Goal: Task Accomplishment & Management: Use online tool/utility

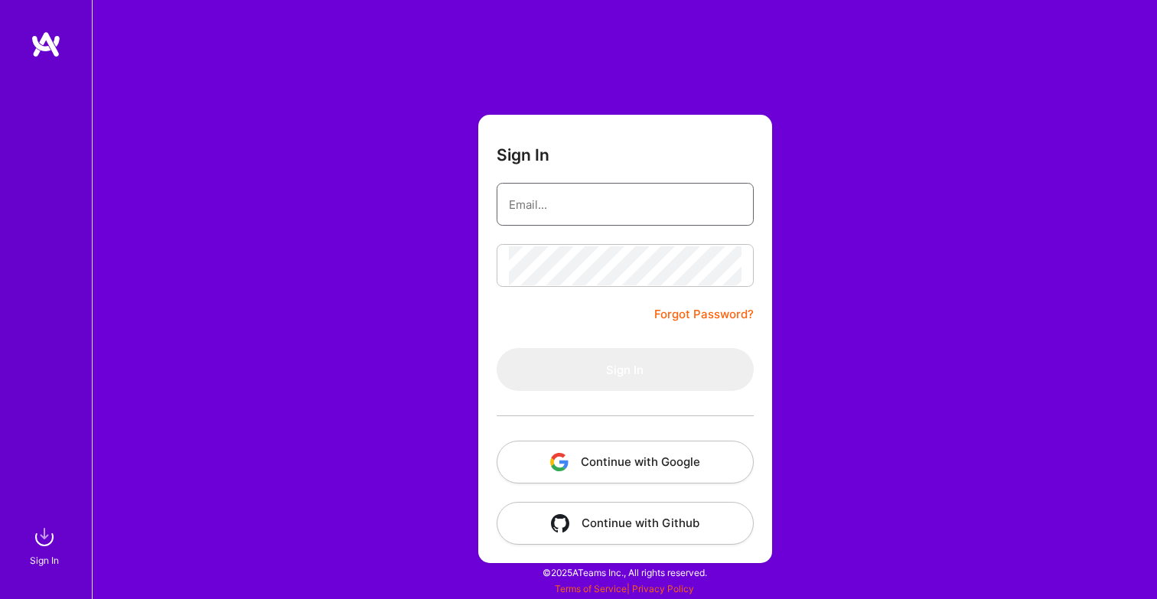
click at [561, 211] on input "email" at bounding box center [625, 204] width 233 height 39
type input "venkat.raghavan.saranathan@gmail.com"
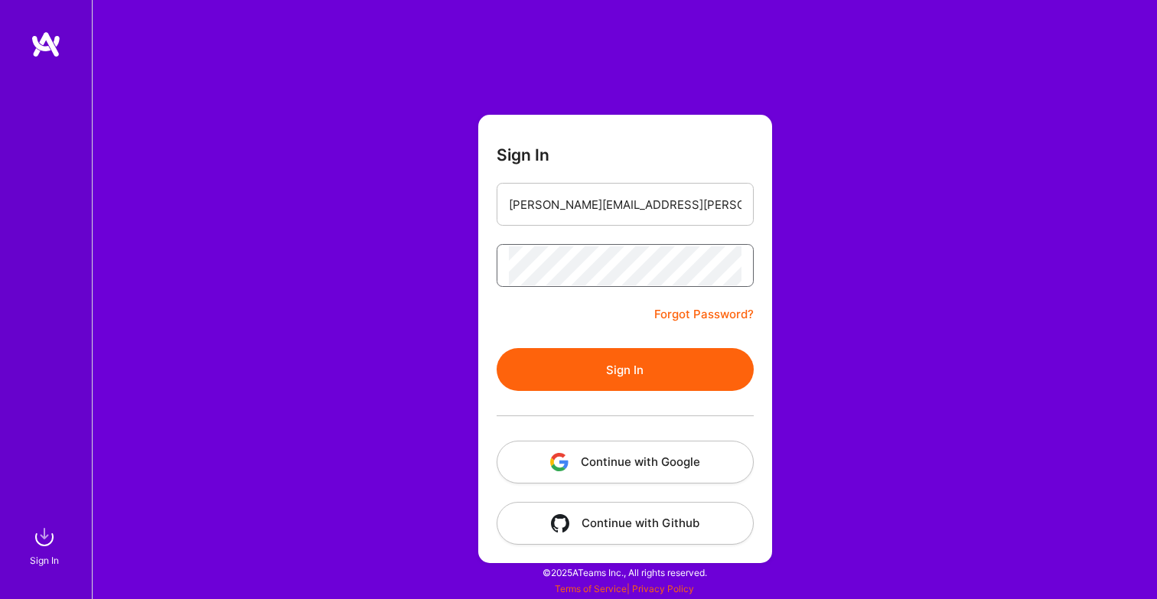
click at [497, 348] on button "Sign In" at bounding box center [625, 369] width 257 height 43
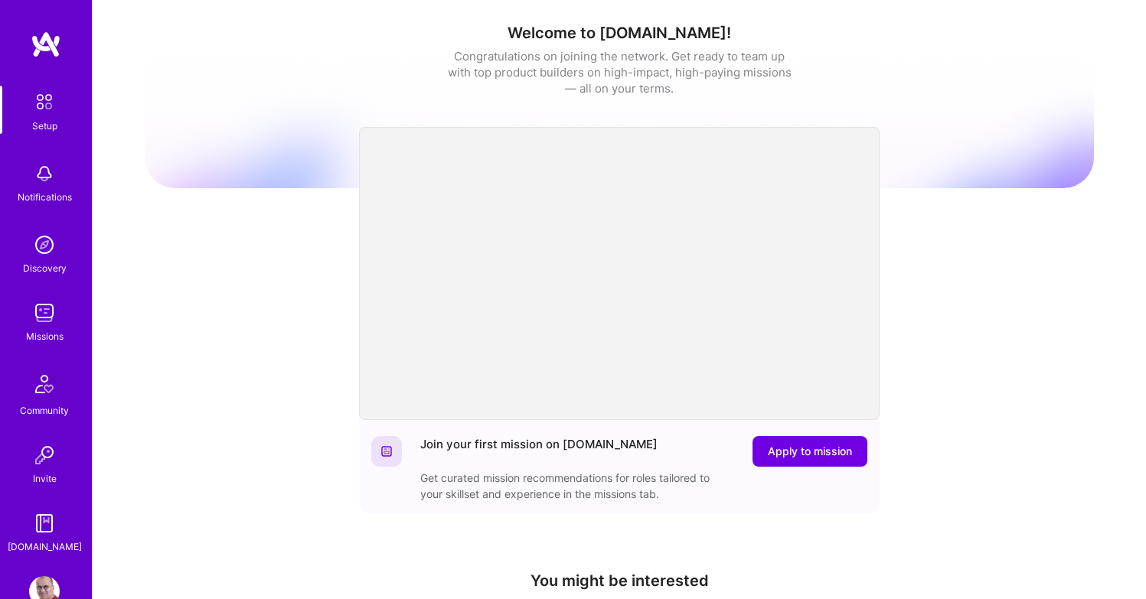
click at [41, 319] on img at bounding box center [44, 313] width 31 height 31
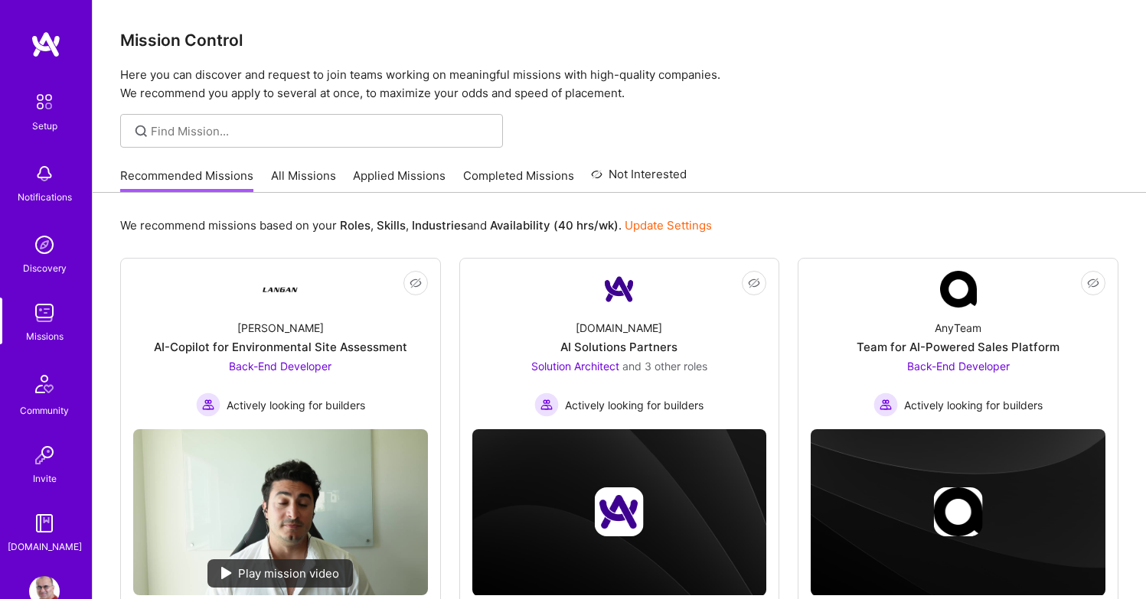
click at [322, 174] on link "All Missions" at bounding box center [303, 180] width 65 height 25
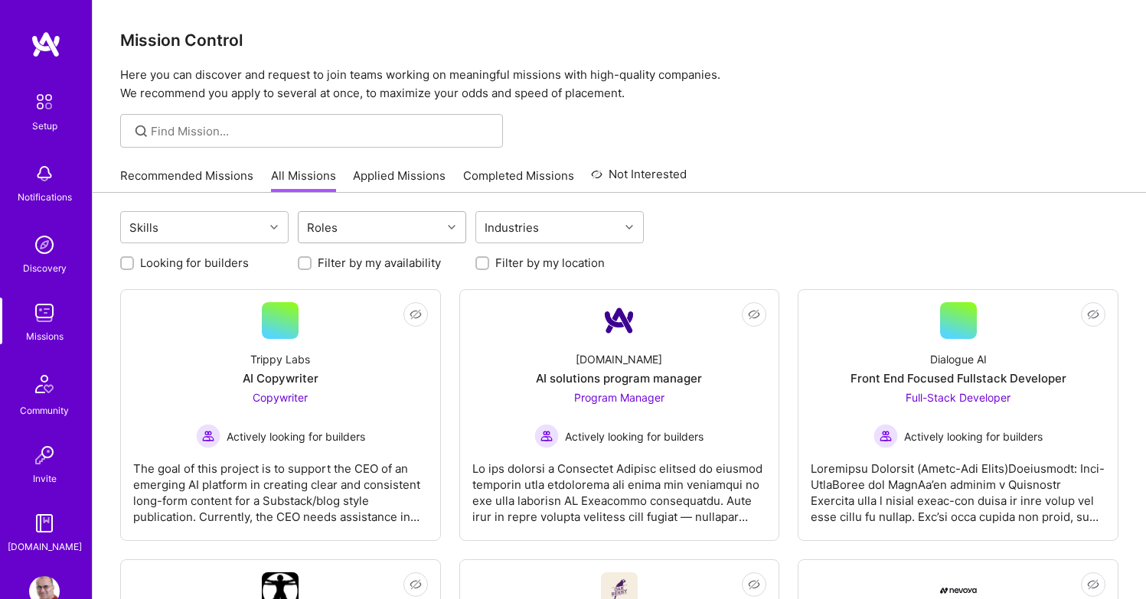
click at [350, 223] on div "Roles" at bounding box center [369, 227] width 143 height 31
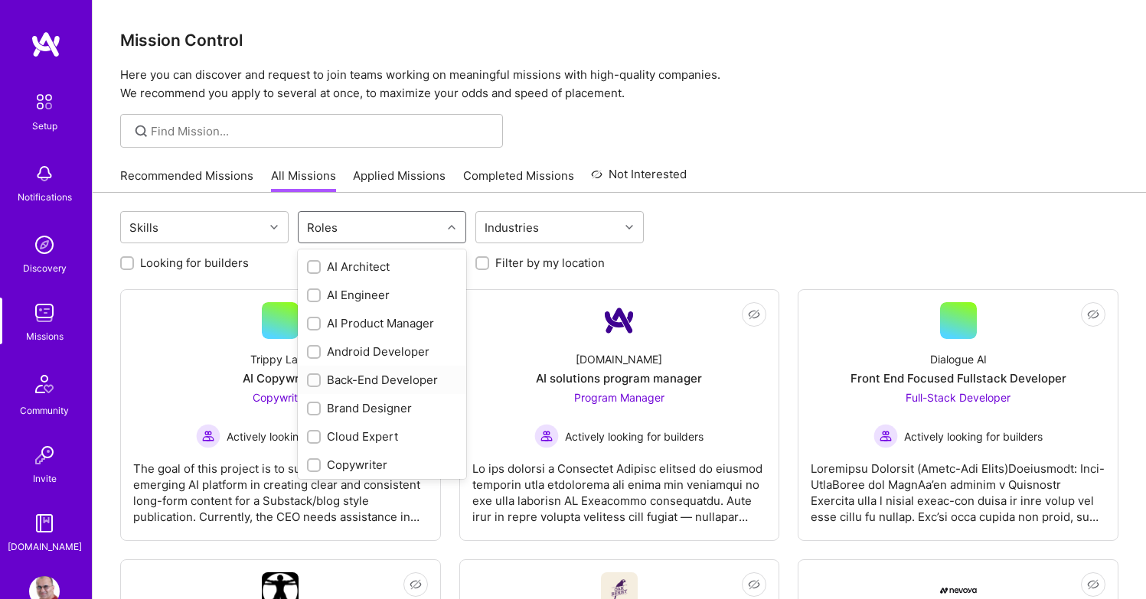
click at [363, 374] on div "Back-End Developer" at bounding box center [382, 380] width 150 height 16
checkbox input "true"
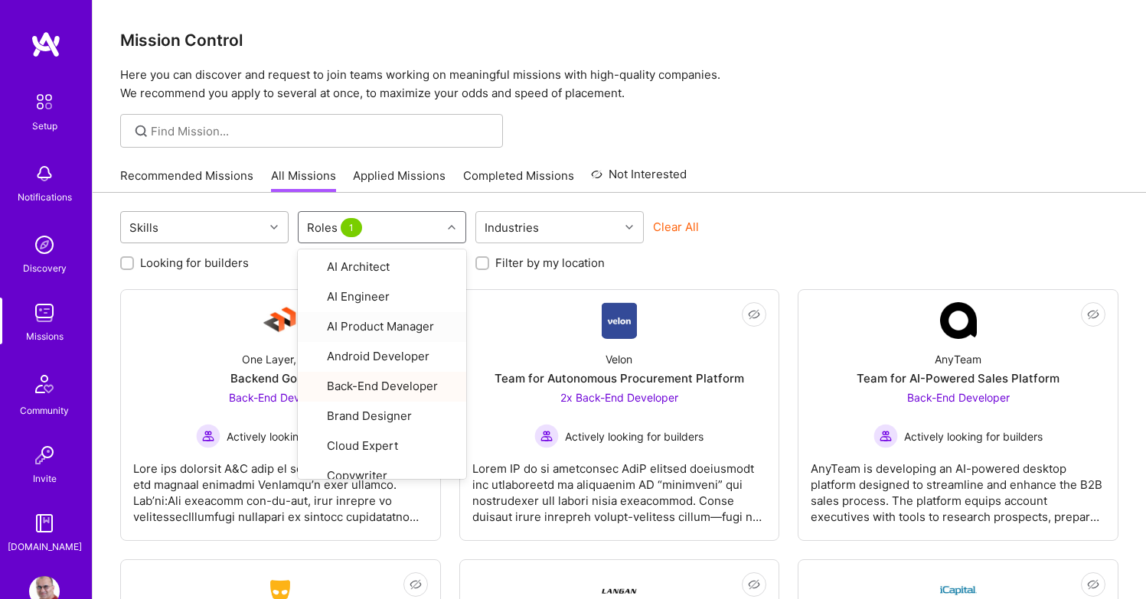
click at [199, 232] on div "Skills" at bounding box center [192, 227] width 143 height 31
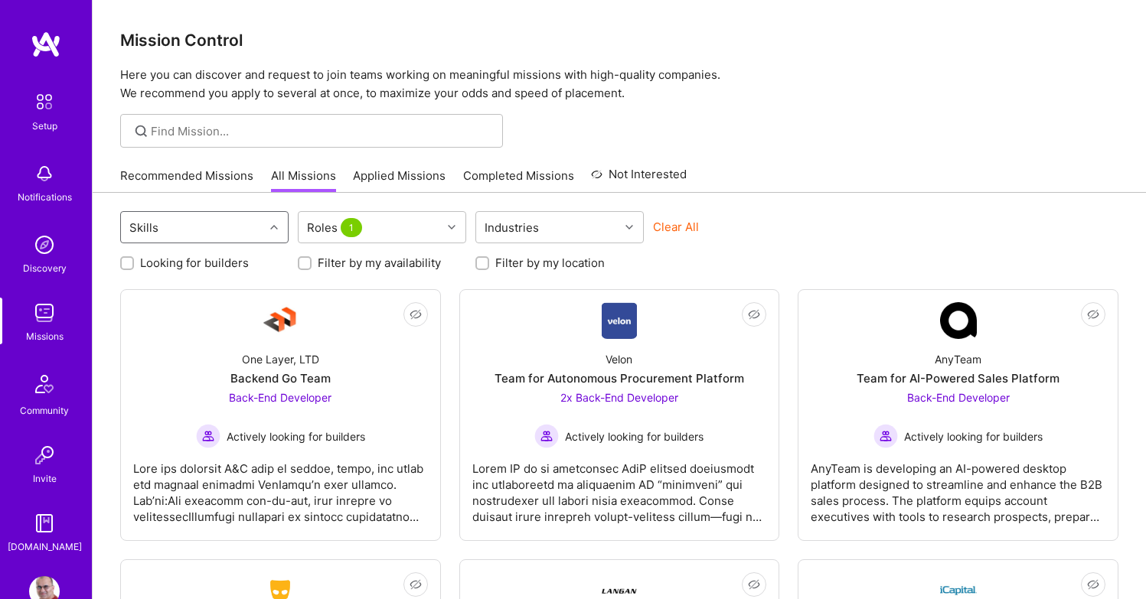
click at [199, 232] on div "Skills" at bounding box center [192, 227] width 143 height 31
click at [198, 267] on label "Looking for builders" at bounding box center [194, 263] width 109 height 16
click at [134, 267] on input "Looking for builders" at bounding box center [128, 264] width 11 height 11
checkbox input "true"
click at [797, 185] on div "Recommended Missions All Missions Applied Missions Completed Missions Not Inter…" at bounding box center [619, 175] width 998 height 33
